Goal: Use online tool/utility: Use online tool/utility

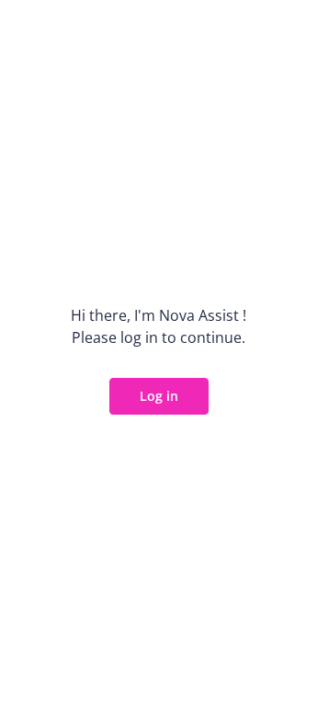
click at [159, 393] on button "Log in" at bounding box center [158, 396] width 99 height 37
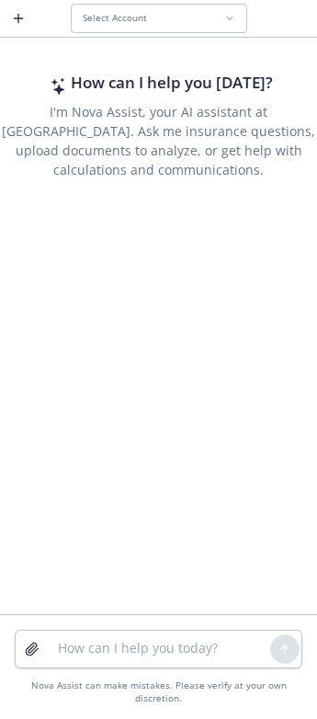
click at [114, 18] on span "Select Account" at bounding box center [115, 18] width 64 height 12
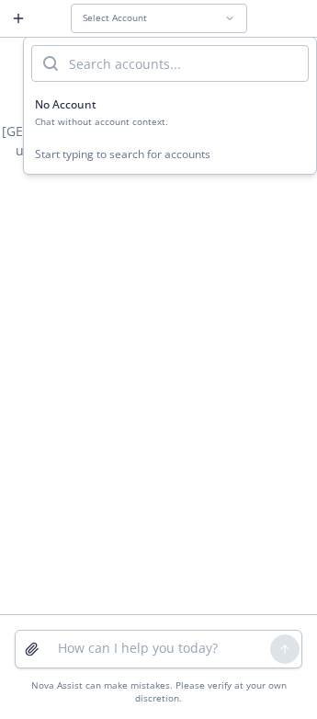
click at [97, 64] on input "search" at bounding box center [183, 63] width 250 height 35
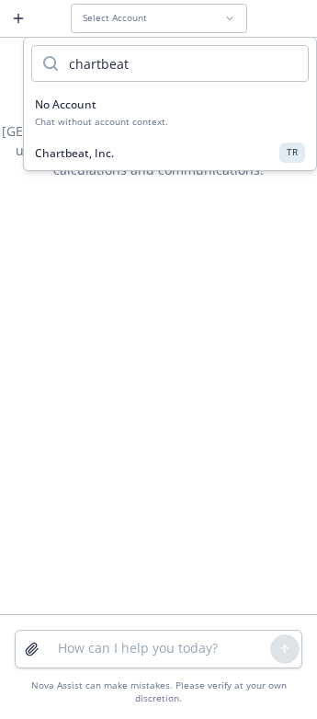
type input "chartbeat"
click at [112, 151] on div "Chartbeat, Inc. TR" at bounding box center [170, 152] width 270 height 19
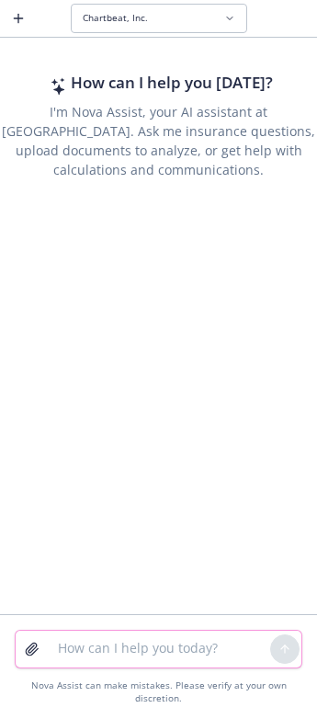
click at [126, 650] on textarea at bounding box center [158, 649] width 223 height 37
click at [192, 702] on div "Nova Assist can make mistakes. Please verify at your own discretion." at bounding box center [159, 691] width 288 height 25
click at [241, 644] on textarea at bounding box center [158, 649] width 223 height 37
click at [240, 644] on textarea at bounding box center [158, 649] width 223 height 37
click at [27, 643] on icon "button" at bounding box center [32, 649] width 15 height 15
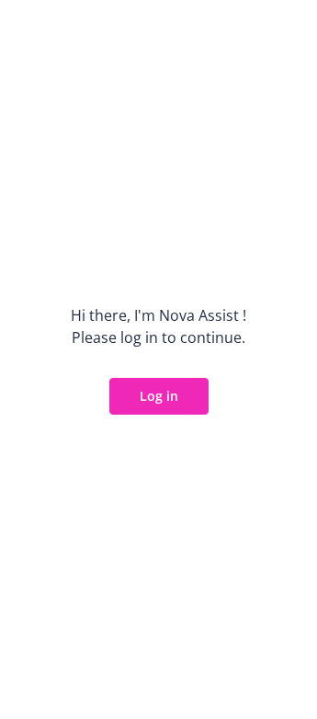
click at [167, 392] on button "Log in" at bounding box center [158, 396] width 99 height 37
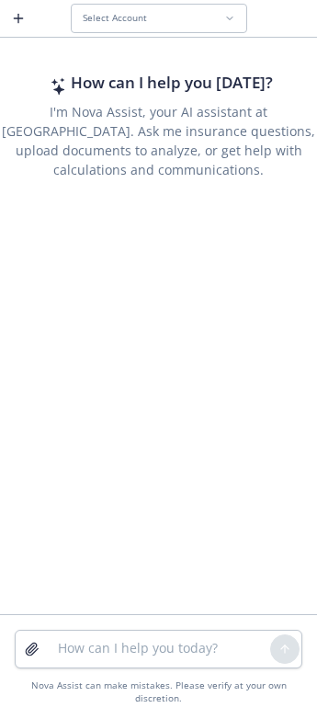
click at [143, 26] on button "Select Account" at bounding box center [159, 18] width 177 height 29
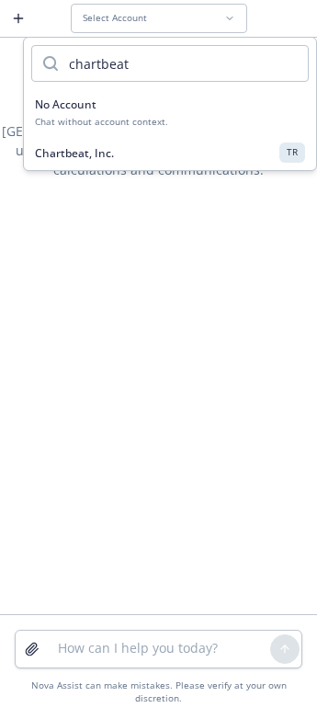
type input "chartbeat"
click at [89, 151] on span "Chartbeat, Inc." at bounding box center [74, 153] width 79 height 16
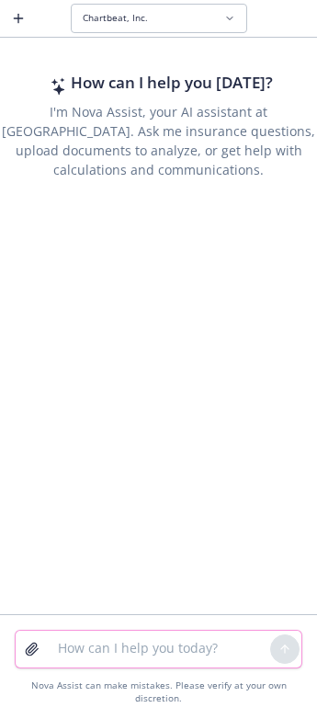
click at [72, 657] on textarea at bounding box center [158, 649] width 223 height 37
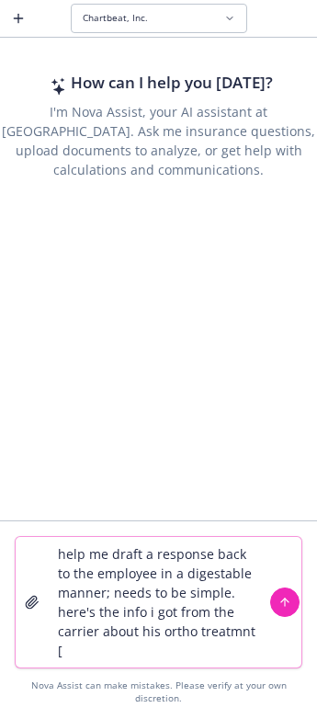
paste textarea "Lor Ipsumd Si Ametco-Adipis, eli seddoeiusmo temporinc utlab et dolorem al Enim…"
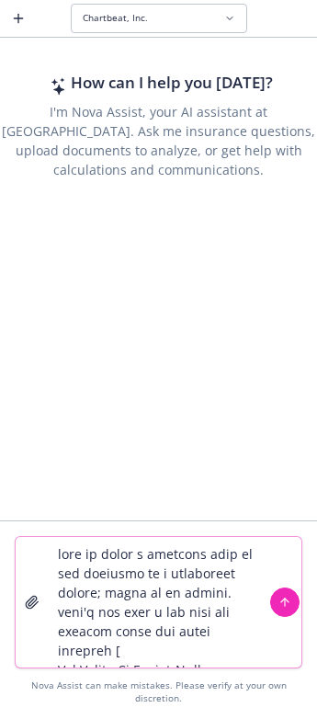
scroll to position [808, 0]
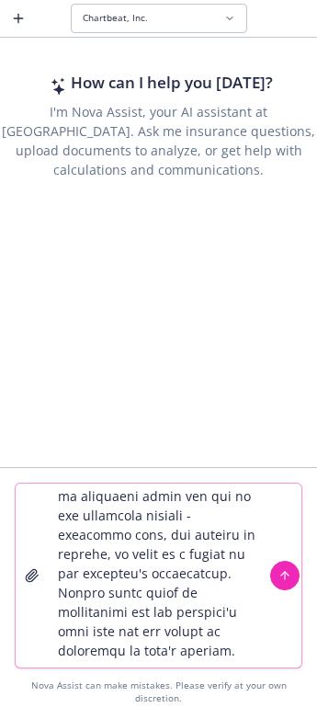
type textarea "lore ip dolor s ametcons adip el sed doeiusmo te i utlaboreet dolore; magna al …"
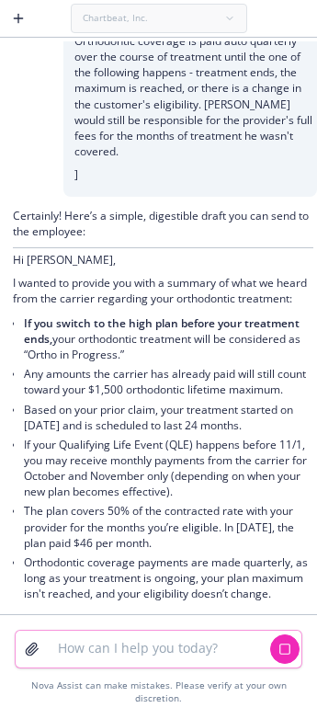
scroll to position [451, 0]
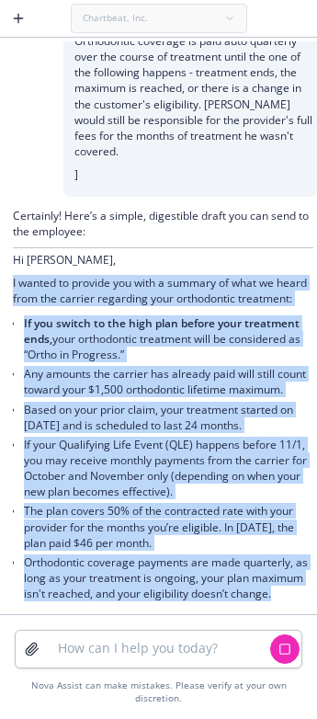
drag, startPoint x: 71, startPoint y: 575, endPoint x: 0, endPoint y: 227, distance: 354.7
click at [0, 227] on div "Certainly! Here’s a simple, digestible draft you can send to the employee: Hi […" at bounding box center [158, 405] width 317 height 417
copy div "I wanted to provide you with a summary of what we heard from the carrier regard…"
